Goal: Check status: Check status

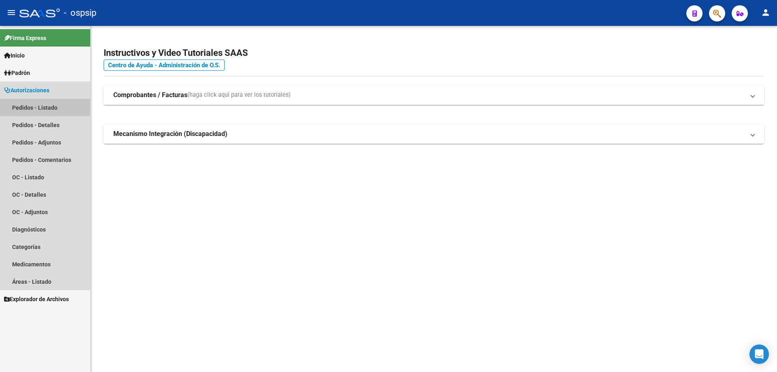
click at [23, 109] on link "Pedidos - Listado" at bounding box center [45, 107] width 90 height 17
click at [50, 108] on link "Pedidos - Listado" at bounding box center [45, 107] width 90 height 17
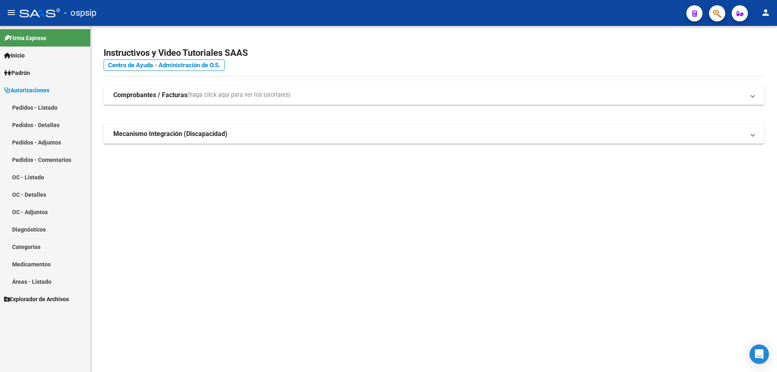
click at [50, 108] on link "Pedidos - Listado" at bounding box center [45, 107] width 90 height 17
click at [26, 125] on link "Pedidos - Detalles" at bounding box center [45, 124] width 90 height 17
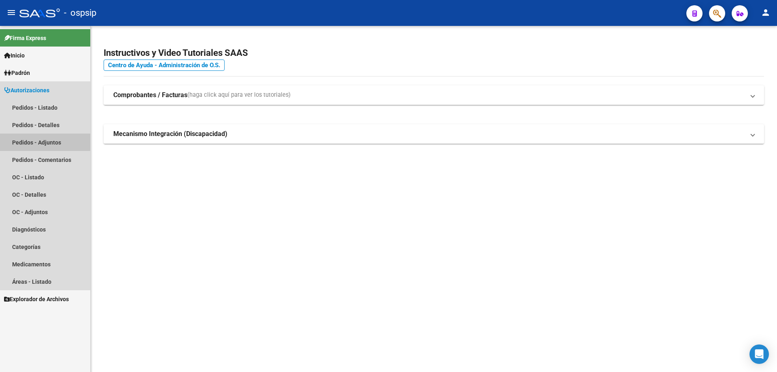
click at [30, 139] on link "Pedidos - Adjuntos" at bounding box center [45, 142] width 90 height 17
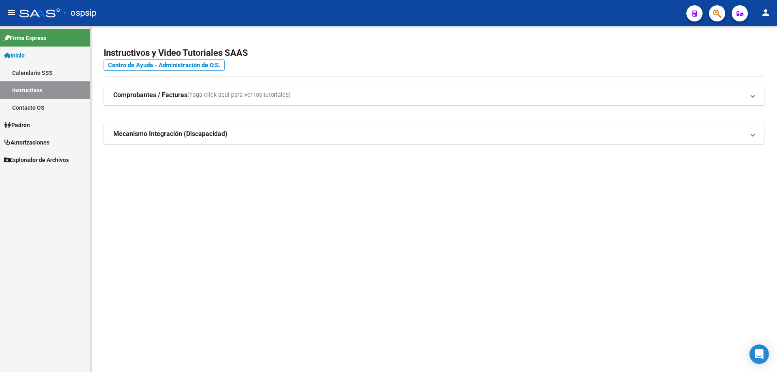
click at [28, 140] on span "Autorizaciones" at bounding box center [26, 142] width 45 height 9
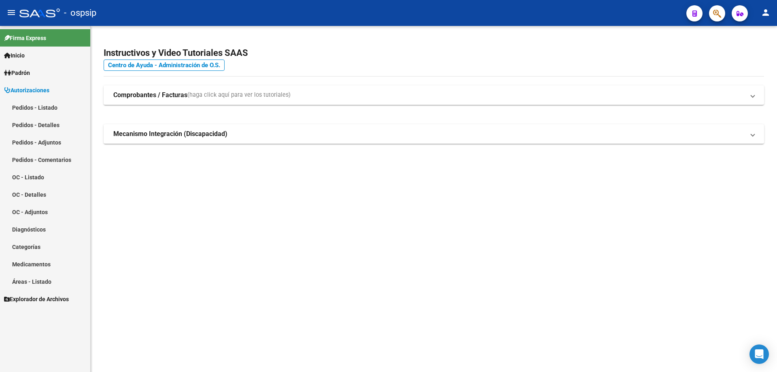
click at [40, 105] on link "Pedidos - Listado" at bounding box center [45, 107] width 90 height 17
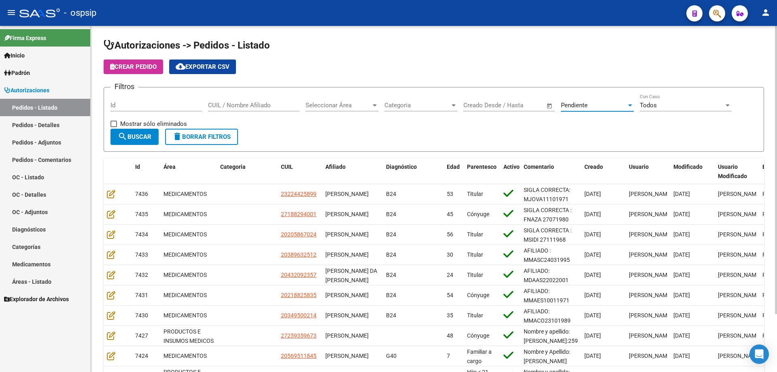
click at [576, 104] on span "Pendiente" at bounding box center [574, 105] width 27 height 7
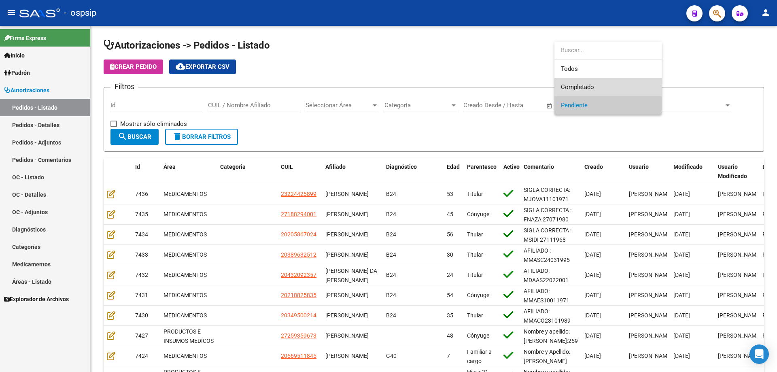
click at [588, 81] on span "Completado" at bounding box center [608, 87] width 94 height 18
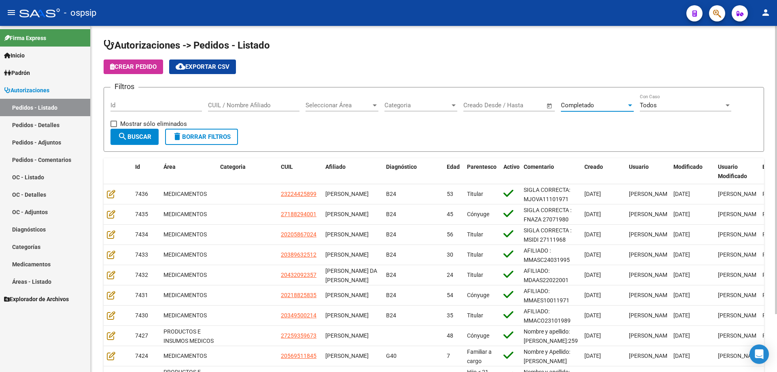
click at [172, 109] on div "Id" at bounding box center [155, 102] width 91 height 17
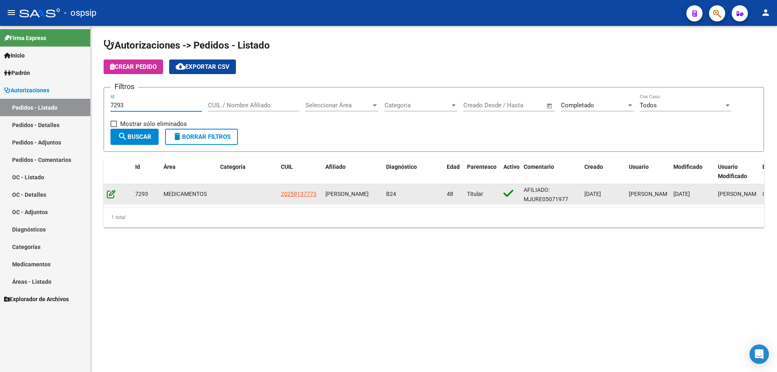
type input "7293"
click at [115, 195] on icon at bounding box center [111, 193] width 8 height 9
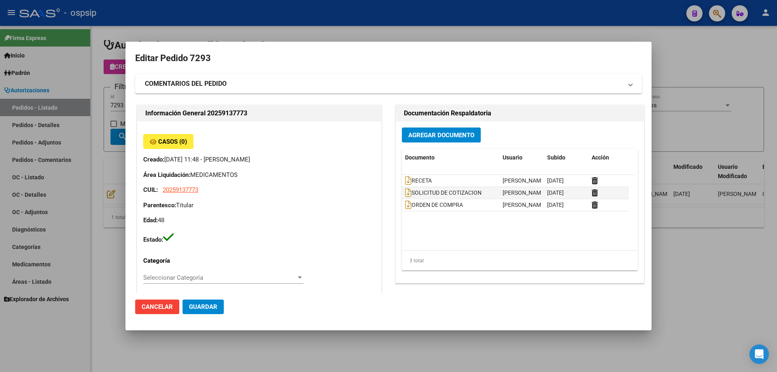
type input "[GEOGRAPHIC_DATA], [GEOGRAPHIC_DATA][PERSON_NAME], [GEOGRAPHIC_DATA] 949"
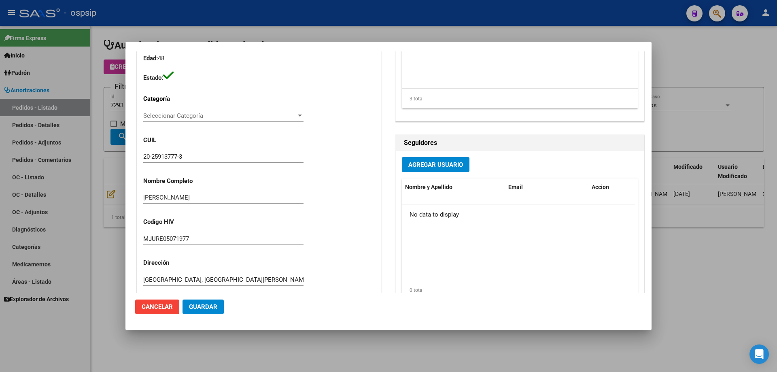
click at [71, 182] on div at bounding box center [388, 186] width 777 height 372
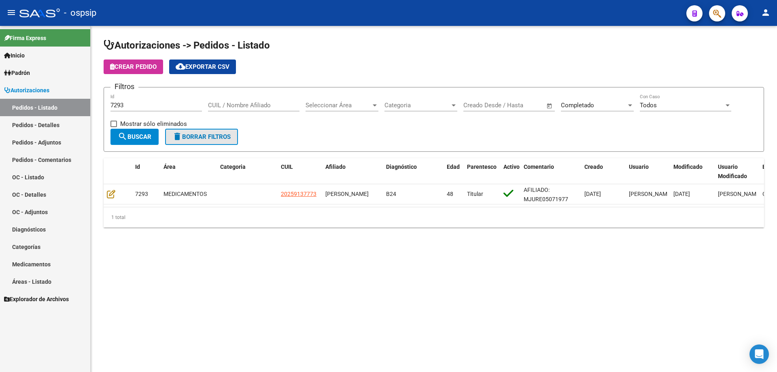
click at [205, 128] on form "Filtros 7293 Id CUIL / Nombre Afiliado Seleccionar Área Seleccionar Área Catego…" at bounding box center [434, 119] width 660 height 65
click at [223, 141] on button "delete Borrar Filtros" at bounding box center [201, 137] width 73 height 16
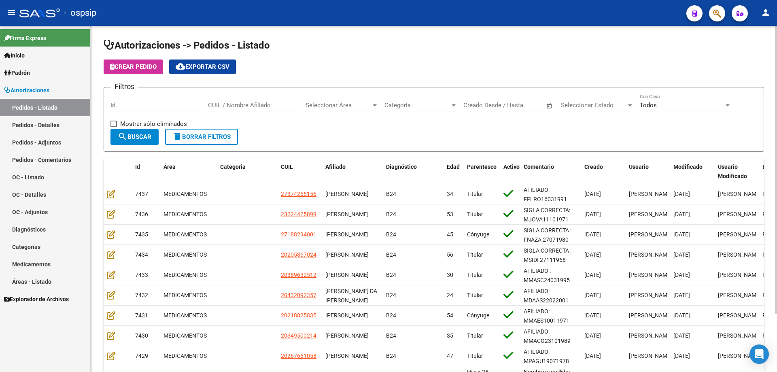
click at [585, 109] on div "Seleccionar Estado Seleccionar Estado" at bounding box center [597, 102] width 73 height 17
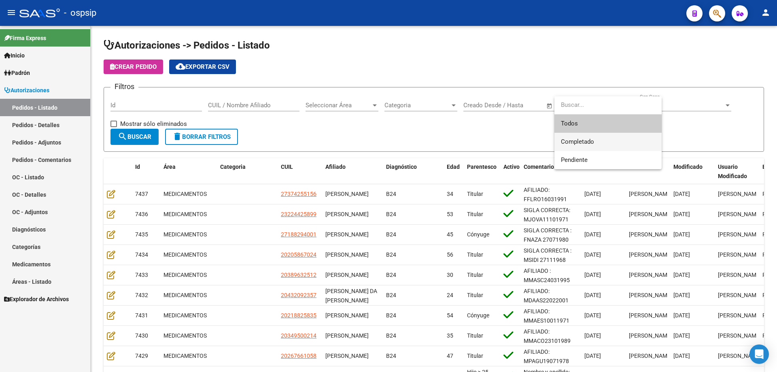
click at [578, 140] on span "Completado" at bounding box center [577, 141] width 33 height 7
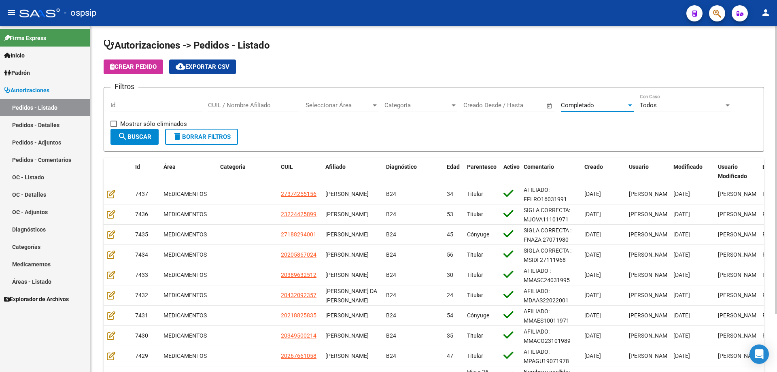
click at [138, 133] on span "search Buscar" at bounding box center [135, 136] width 34 height 7
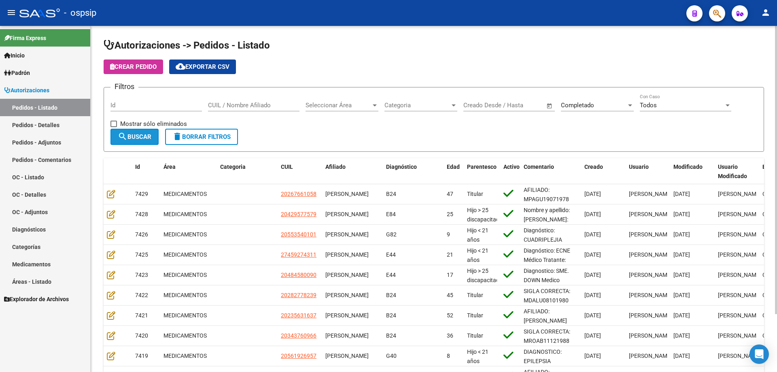
click at [135, 134] on span "search Buscar" at bounding box center [135, 136] width 34 height 7
click at [185, 64] on mat-icon "cloud_download" at bounding box center [181, 67] width 10 height 10
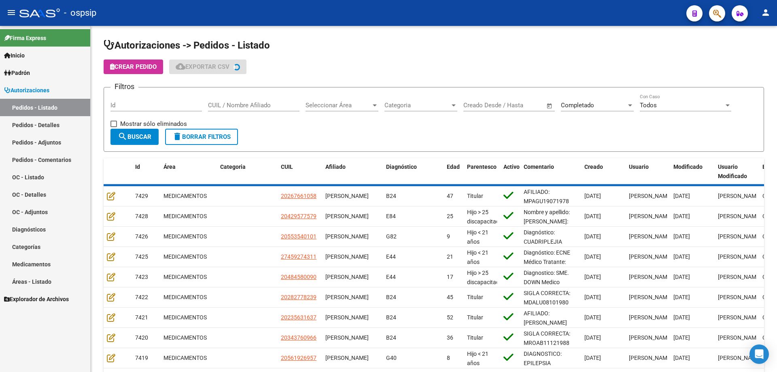
click at [37, 127] on link "Pedidos - Detalles" at bounding box center [45, 124] width 90 height 17
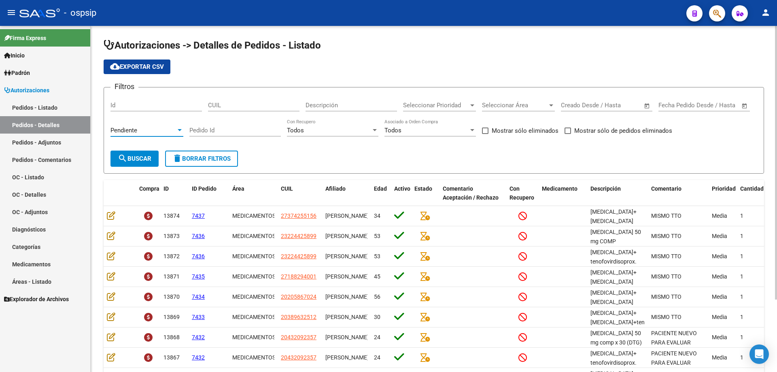
click at [156, 134] on div "Pendiente" at bounding box center [143, 130] width 66 height 7
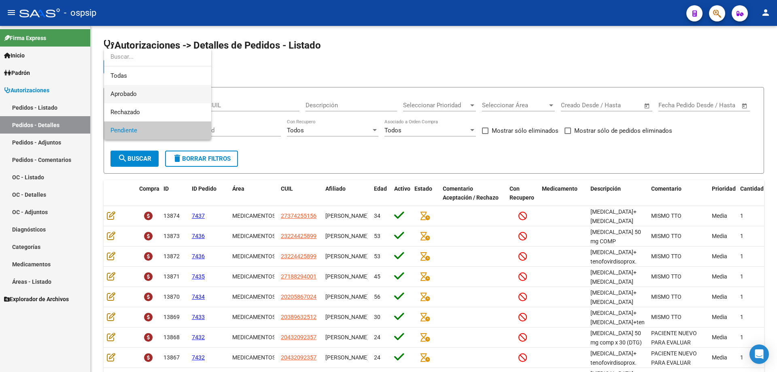
click at [149, 96] on span "Aprobado" at bounding box center [157, 94] width 94 height 18
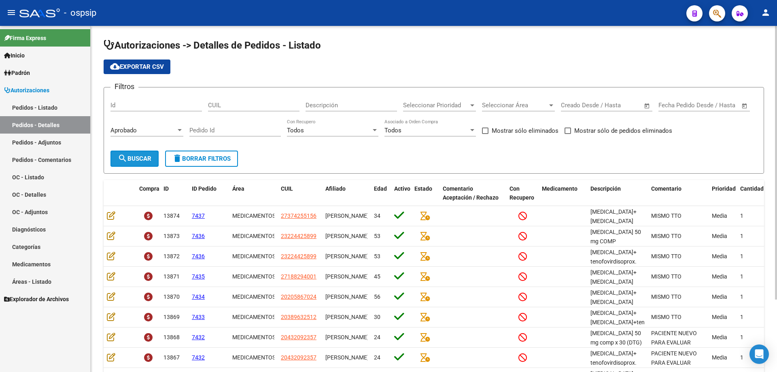
click at [141, 154] on button "search Buscar" at bounding box center [134, 159] width 48 height 16
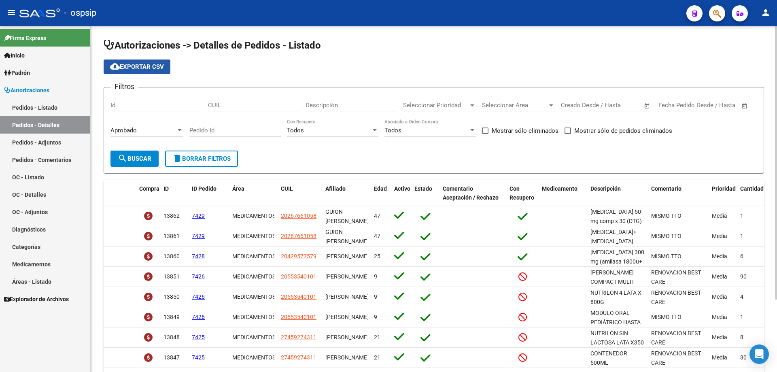
click at [138, 70] on button "cloud_download Exportar CSV" at bounding box center [137, 66] width 67 height 15
click at [143, 156] on span "search Buscar" at bounding box center [135, 158] width 34 height 7
click at [140, 65] on span "cloud_download Exportar CSV" at bounding box center [137, 66] width 54 height 7
click at [58, 104] on link "Pedidos - Listado" at bounding box center [45, 107] width 90 height 17
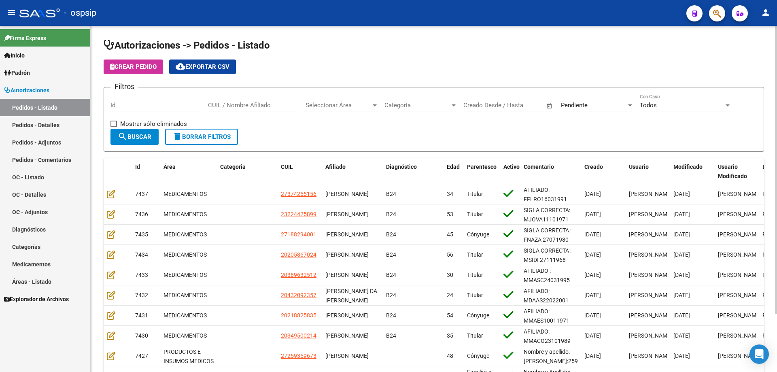
click at [592, 101] on div "Pendiente Seleccionar Estado" at bounding box center [597, 102] width 73 height 17
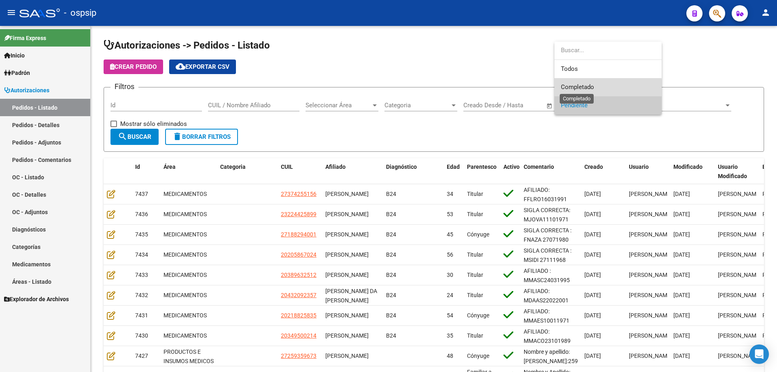
click at [592, 90] on span "Completado" at bounding box center [577, 86] width 33 height 7
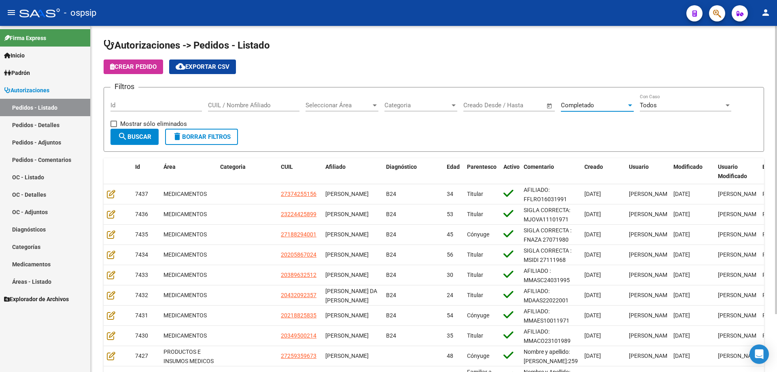
click at [148, 134] on span "search Buscar" at bounding box center [135, 136] width 34 height 7
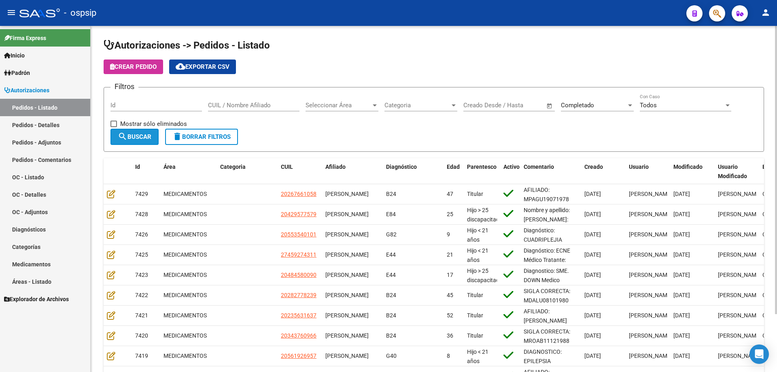
click at [143, 132] on button "search Buscar" at bounding box center [134, 137] width 48 height 16
click at [189, 68] on span "cloud_download Exportar CSV" at bounding box center [203, 66] width 54 height 7
click at [136, 112] on div "Id" at bounding box center [155, 106] width 91 height 25
drag, startPoint x: 136, startPoint y: 111, endPoint x: 140, endPoint y: 108, distance: 4.9
click at [137, 110] on div "Id" at bounding box center [155, 102] width 91 height 17
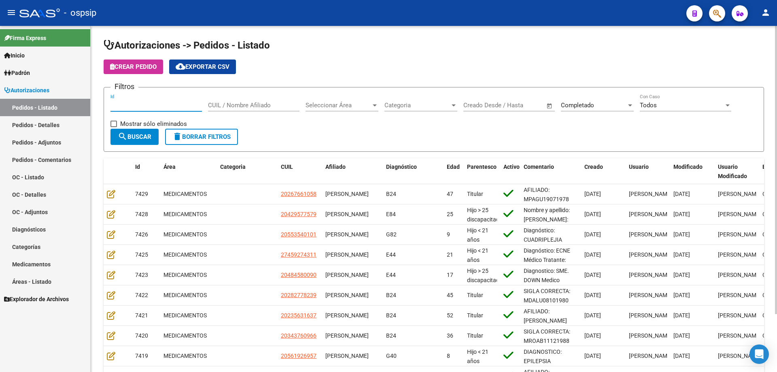
click at [140, 108] on input "Id" at bounding box center [155, 105] width 91 height 7
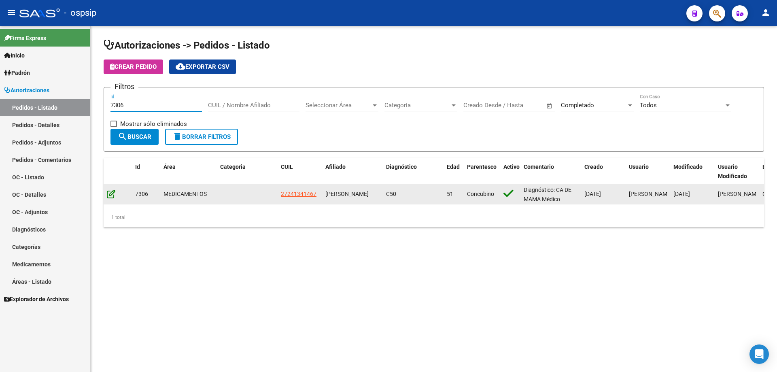
type input "7306"
click at [110, 190] on icon at bounding box center [111, 193] width 8 height 9
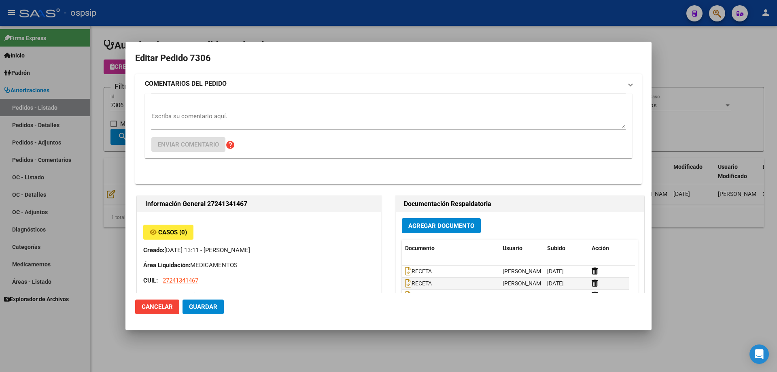
type input "Tucuman, SAN [PERSON_NAME], SIN NOMBRE 0"
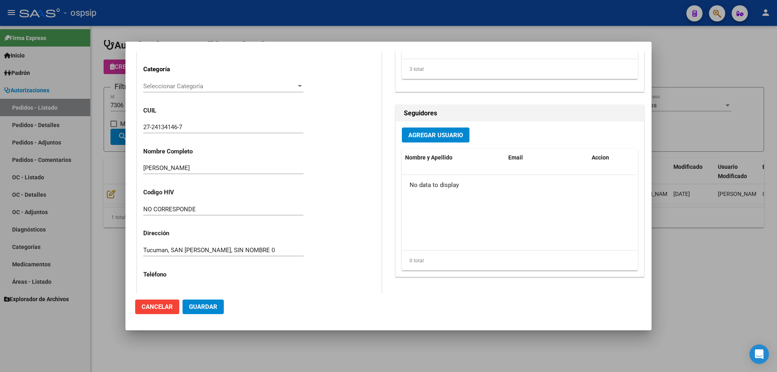
scroll to position [81, 0]
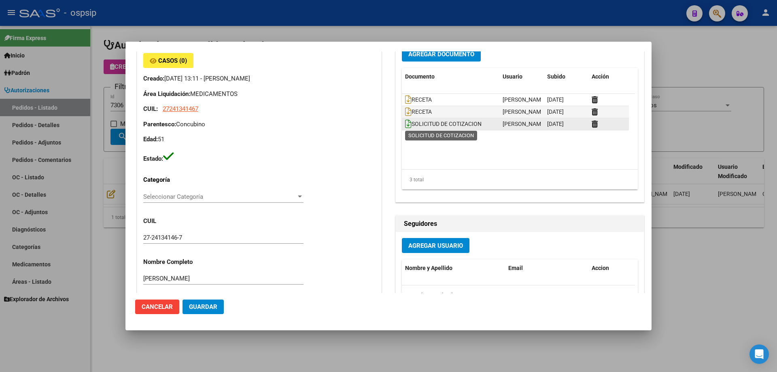
click at [405, 125] on icon at bounding box center [408, 123] width 6 height 9
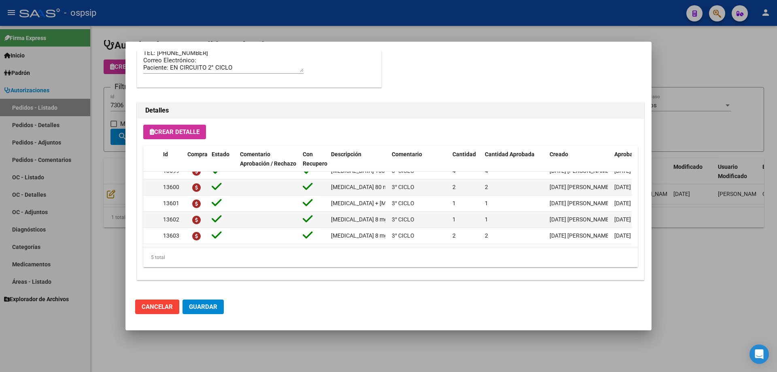
scroll to position [15, 14]
drag, startPoint x: 94, startPoint y: 96, endPoint x: 119, endPoint y: 95, distance: 25.1
click at [99, 96] on div at bounding box center [388, 186] width 777 height 372
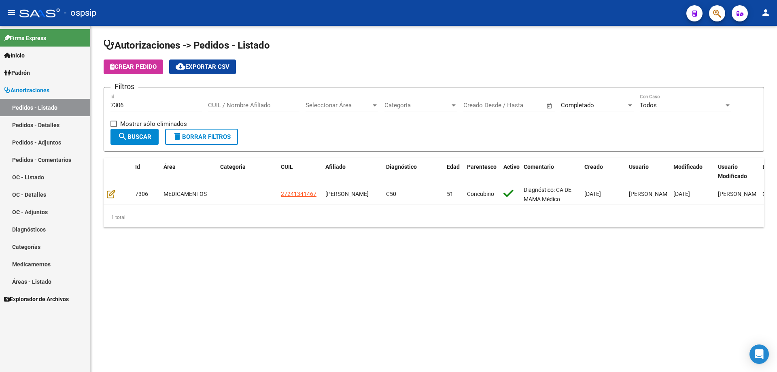
drag, startPoint x: 132, startPoint y: 105, endPoint x: 106, endPoint y: 110, distance: 27.2
click at [106, 110] on form "Filtros 7306 Id CUIL / Nombre Afiliado Seleccionar Área Seleccionar Área Catego…" at bounding box center [434, 119] width 660 height 65
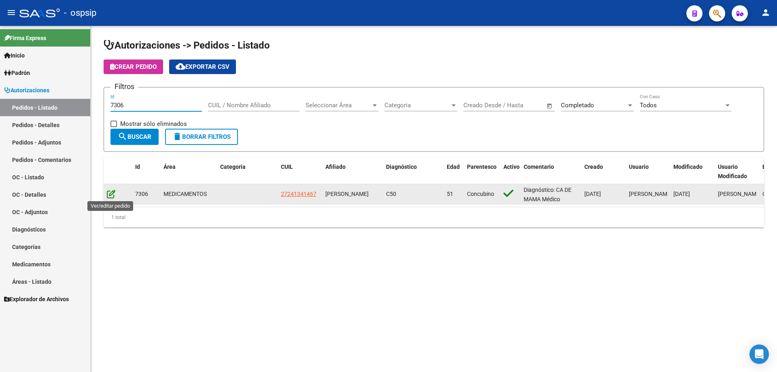
click at [111, 193] on icon at bounding box center [111, 193] width 8 height 9
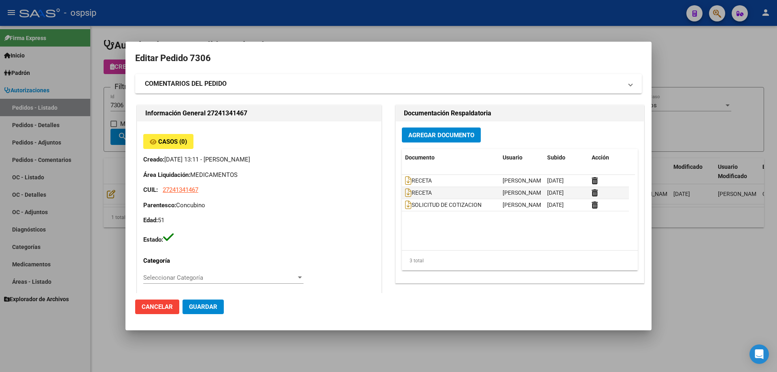
type input "Tucuman, SAN [PERSON_NAME], SIN NOMBRE 0"
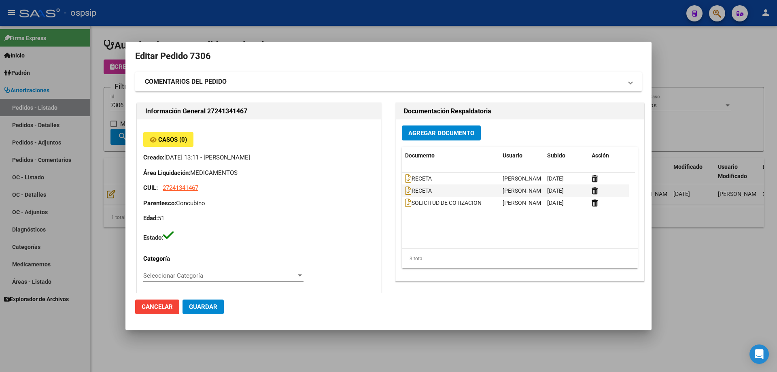
scroll to position [0, 0]
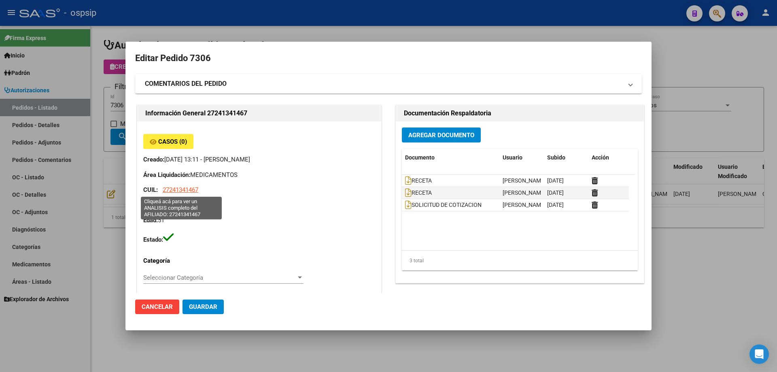
click at [190, 191] on span "27241341467" at bounding box center [181, 189] width 36 height 7
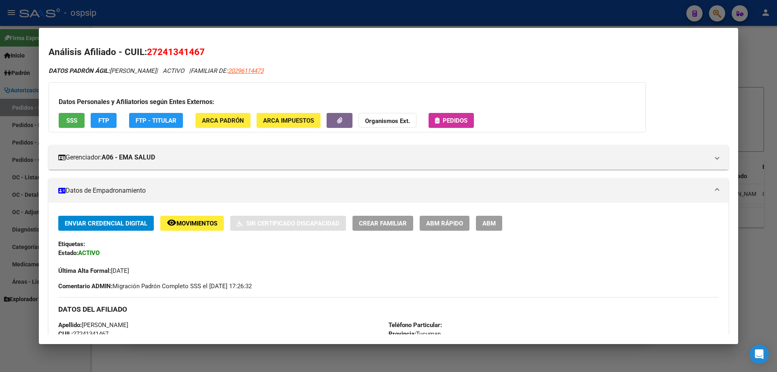
click at [443, 117] on span "Pedidos" at bounding box center [455, 120] width 25 height 7
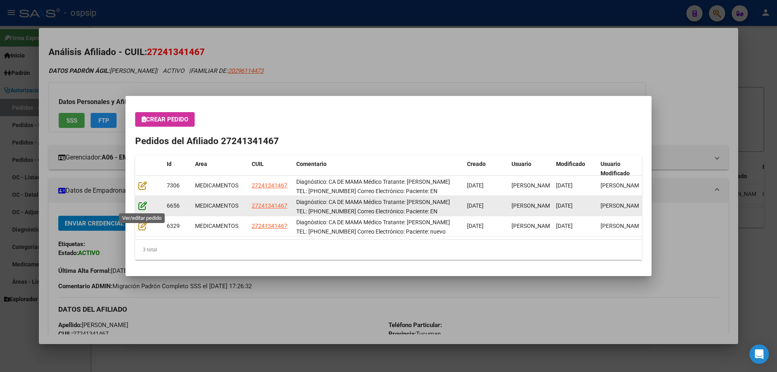
click at [140, 205] on icon at bounding box center [142, 205] width 8 height 9
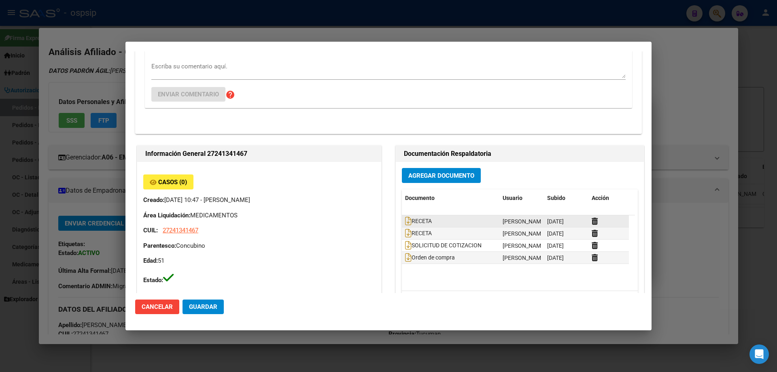
scroll to position [243, 0]
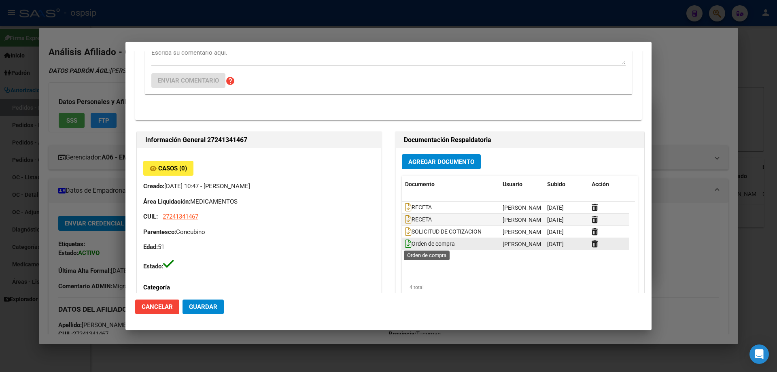
click at [405, 242] on icon at bounding box center [408, 243] width 6 height 9
